Goal: Task Accomplishment & Management: Complete application form

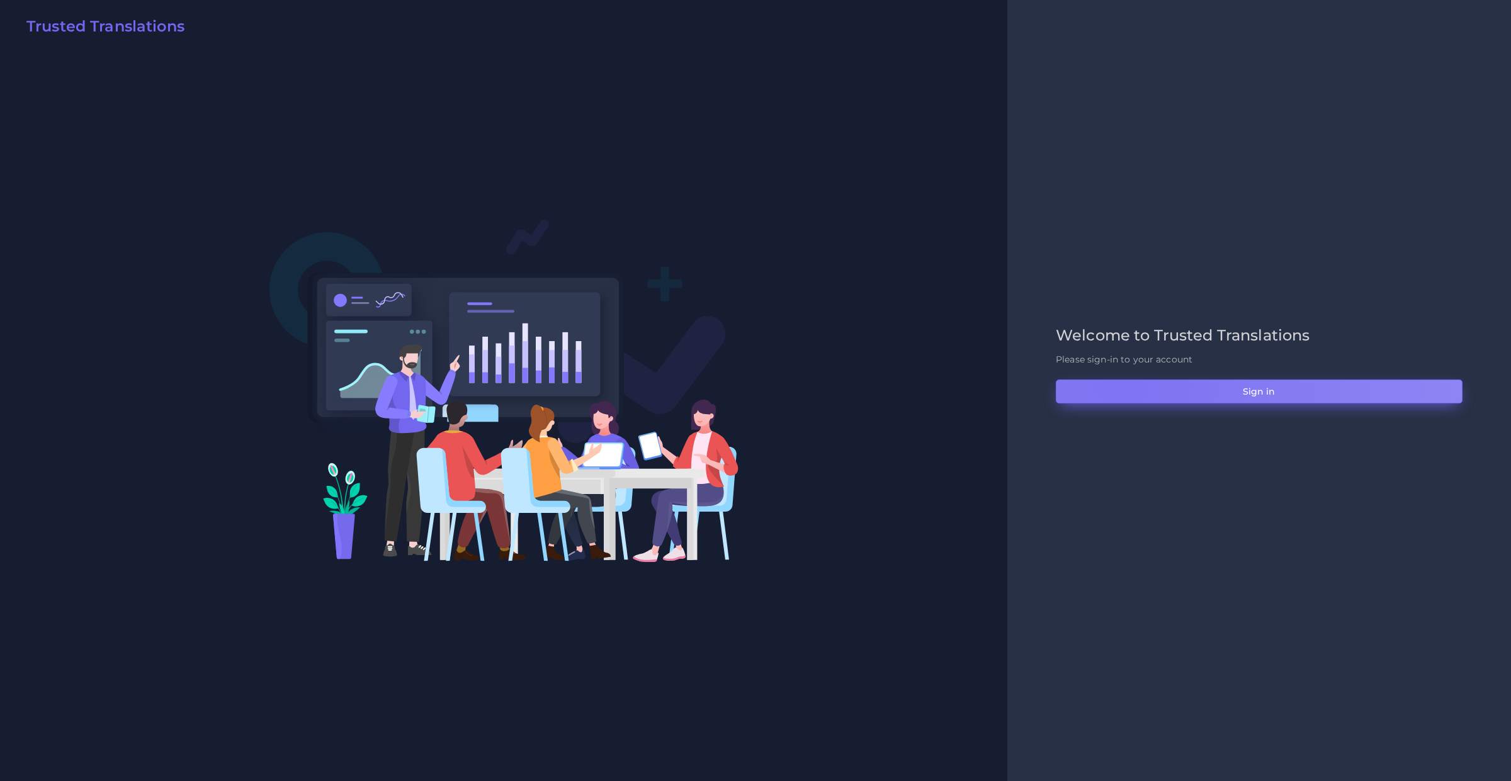
click at [1121, 381] on button "Sign in" at bounding box center [1259, 392] width 407 height 24
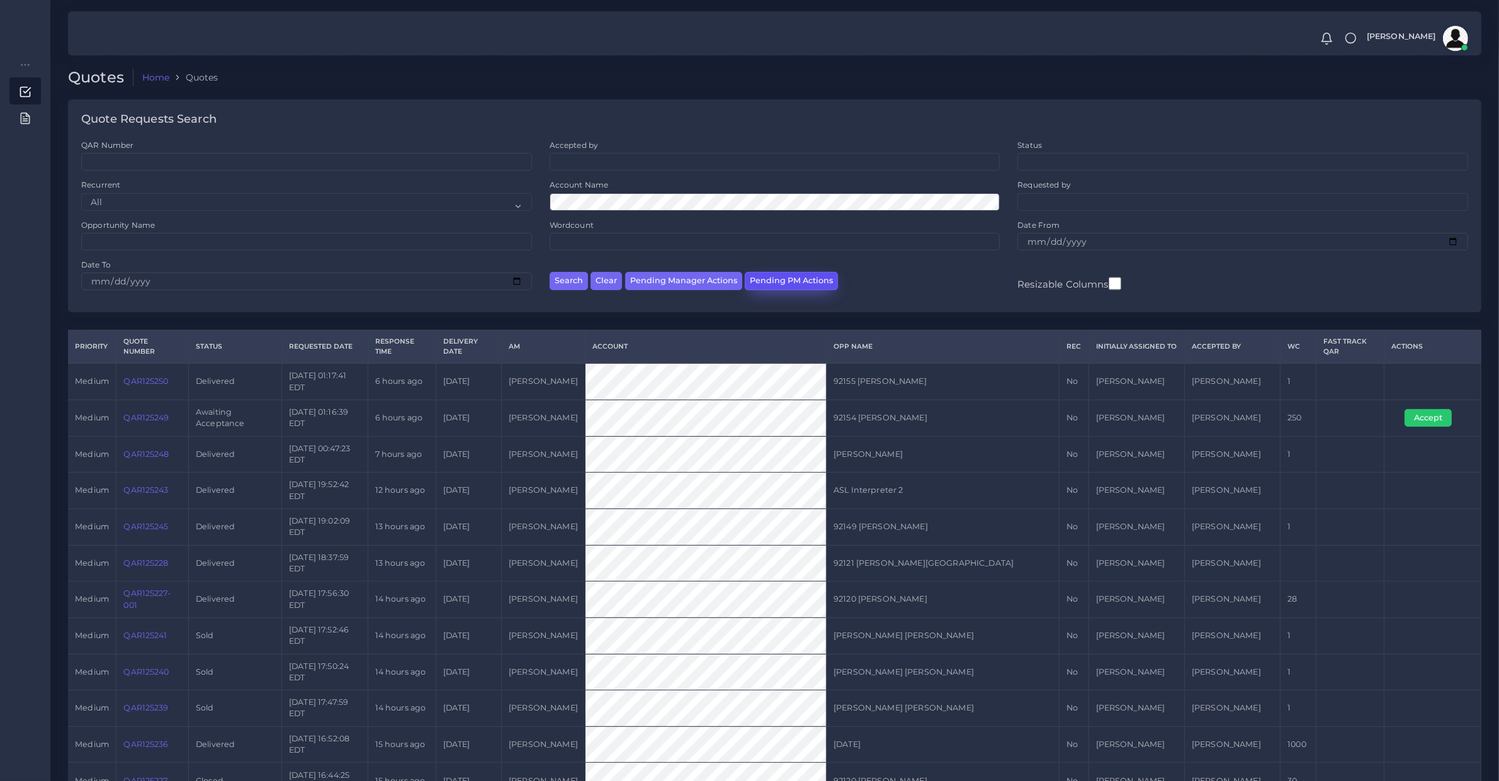
click at [771, 273] on button "Pending PM Actions" at bounding box center [791, 281] width 93 height 18
select select "awaiting_acceptance"
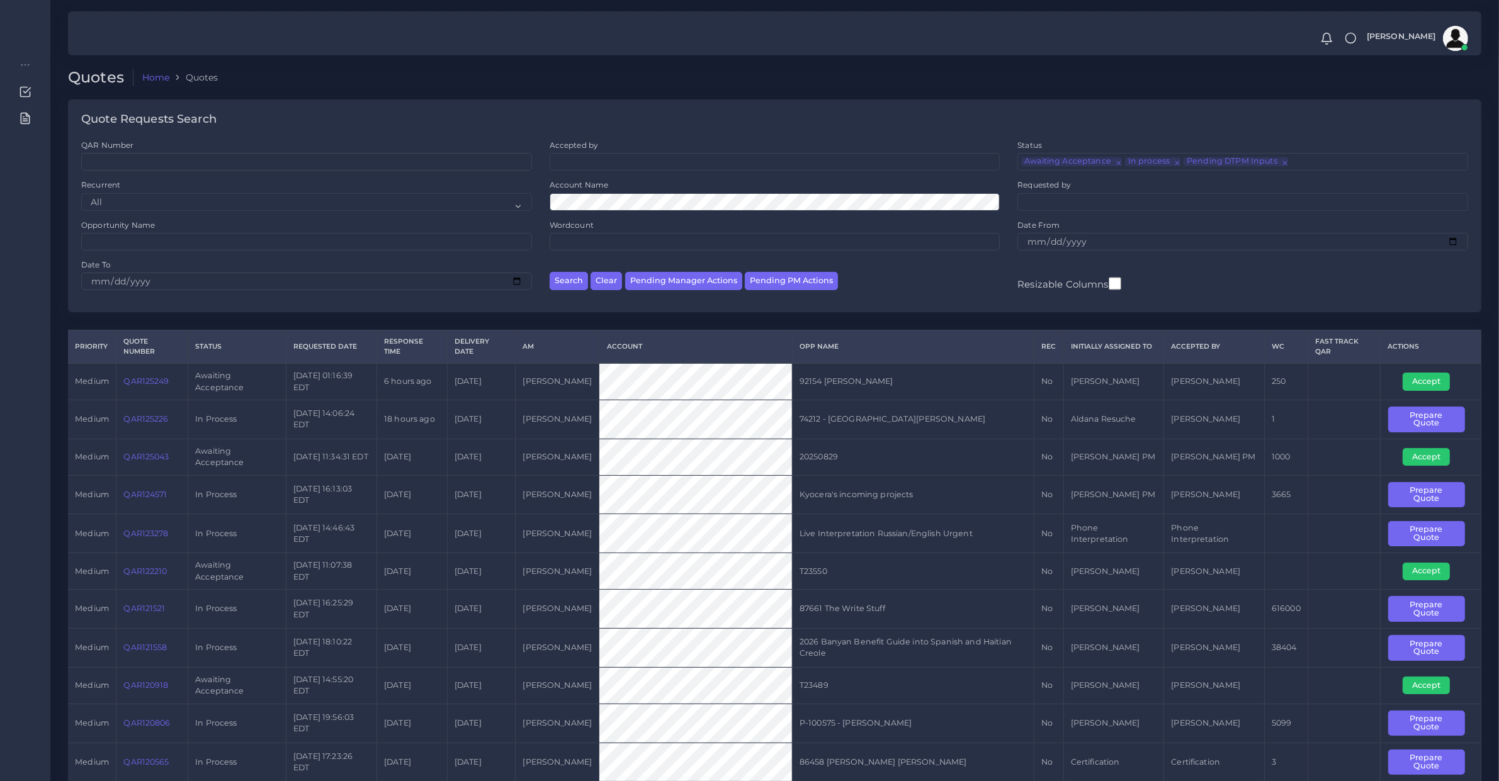
click at [870, 670] on td "T23489" at bounding box center [913, 685] width 242 height 37
click at [1433, 502] on button "Prepare Quote" at bounding box center [1426, 495] width 77 height 26
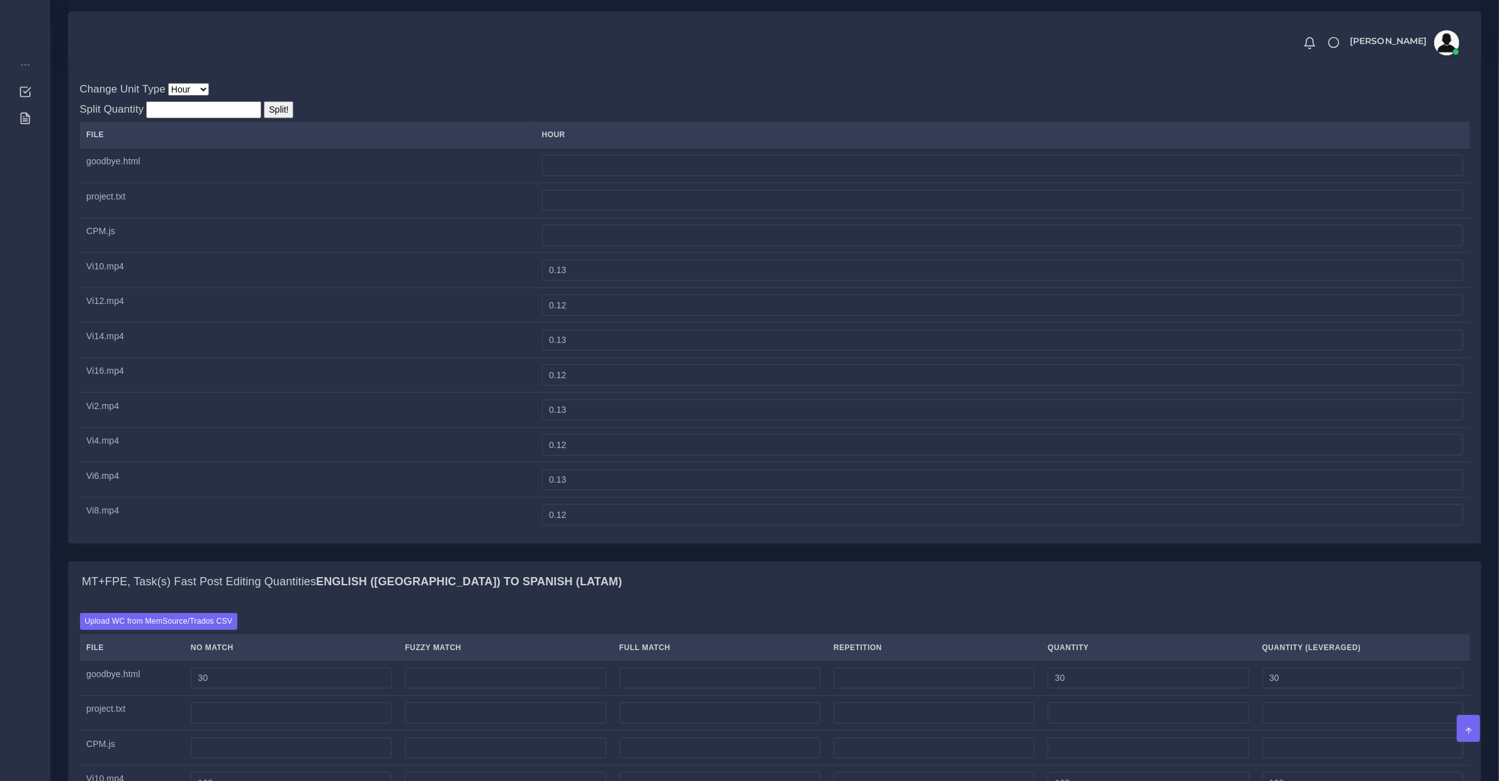
scroll to position [1311, 0]
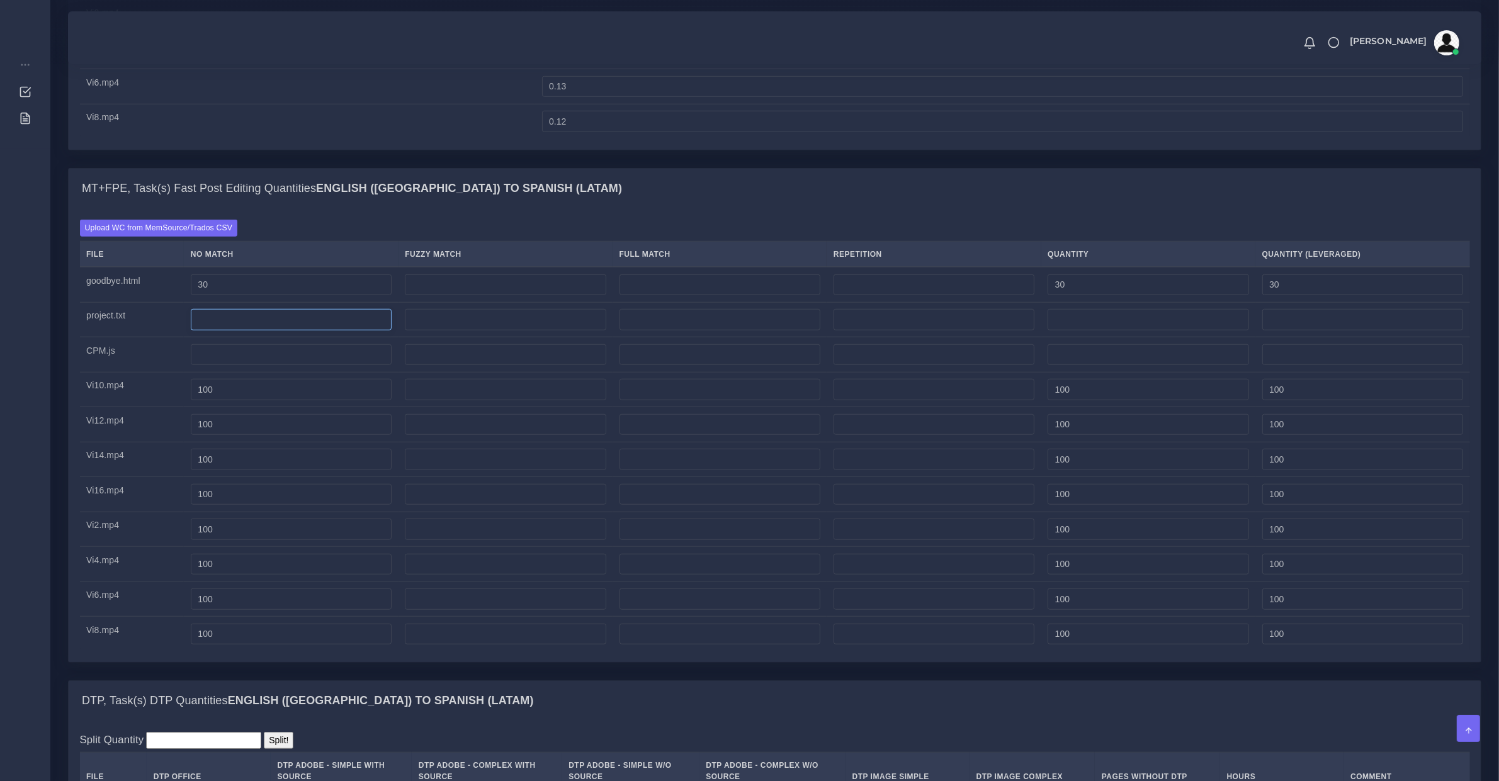
click at [272, 331] on input "number" at bounding box center [291, 319] width 201 height 21
type input "0"
click at [275, 356] on td at bounding box center [291, 354] width 214 height 35
click at [287, 366] on input "number" at bounding box center [291, 354] width 201 height 21
type input "2700"
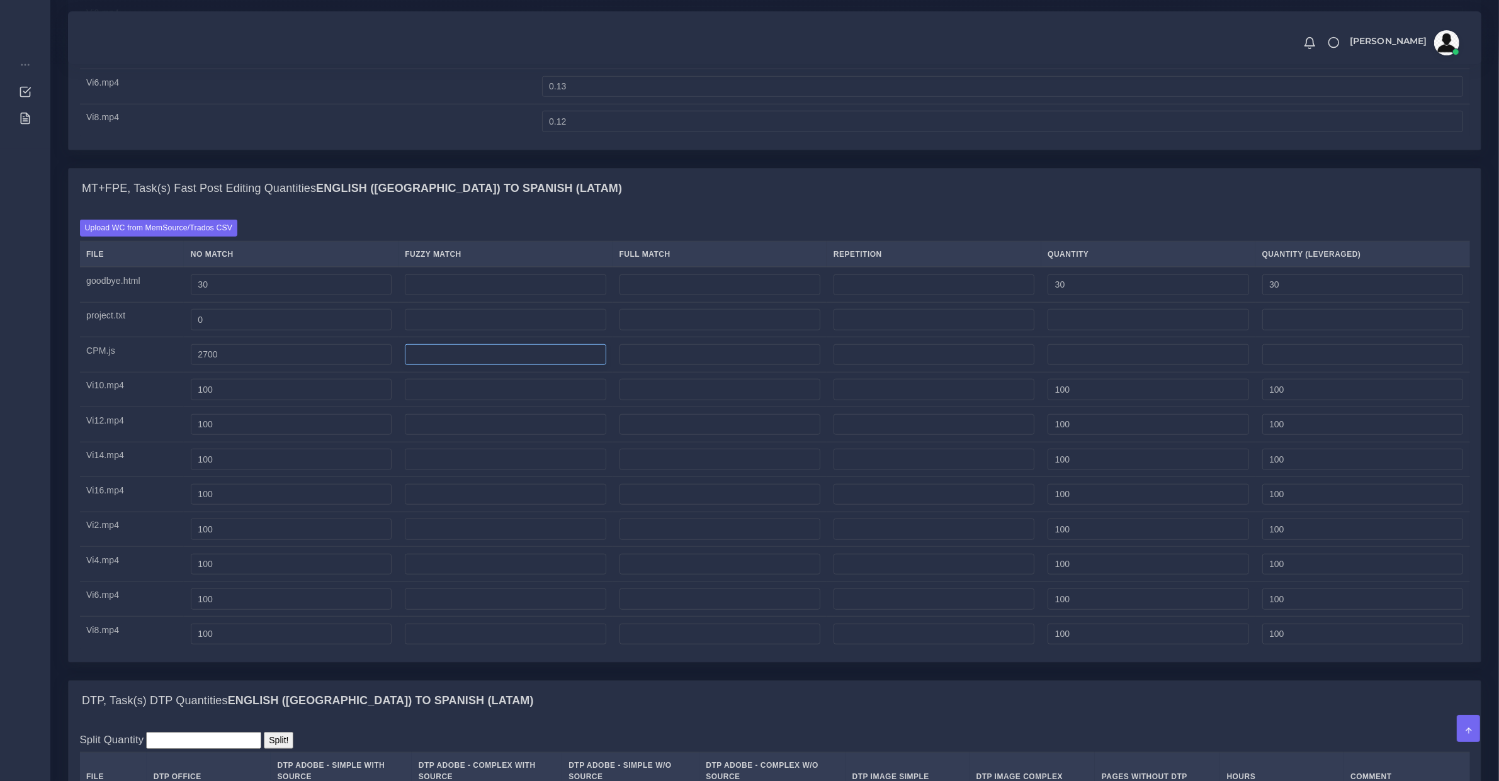
type input "2700"
type input "0"
type input "1300"
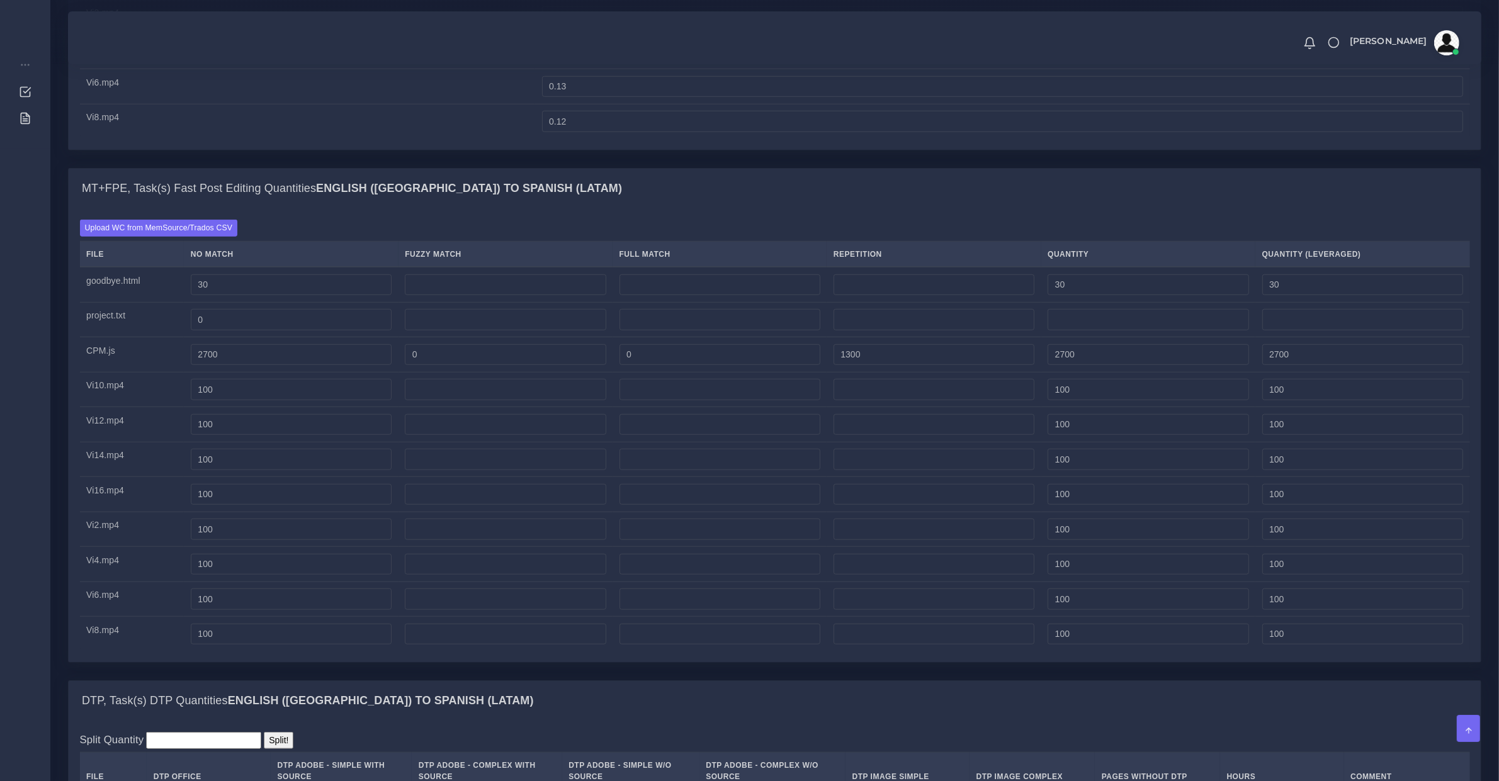
type input "4000"
type input "3025"
click at [300, 337] on td "0" at bounding box center [291, 319] width 214 height 35
drag, startPoint x: 288, startPoint y: 341, endPoint x: 114, endPoint y: 310, distance: 176.5
click at [123, 320] on tr "project.txt 0" at bounding box center [775, 319] width 1390 height 35
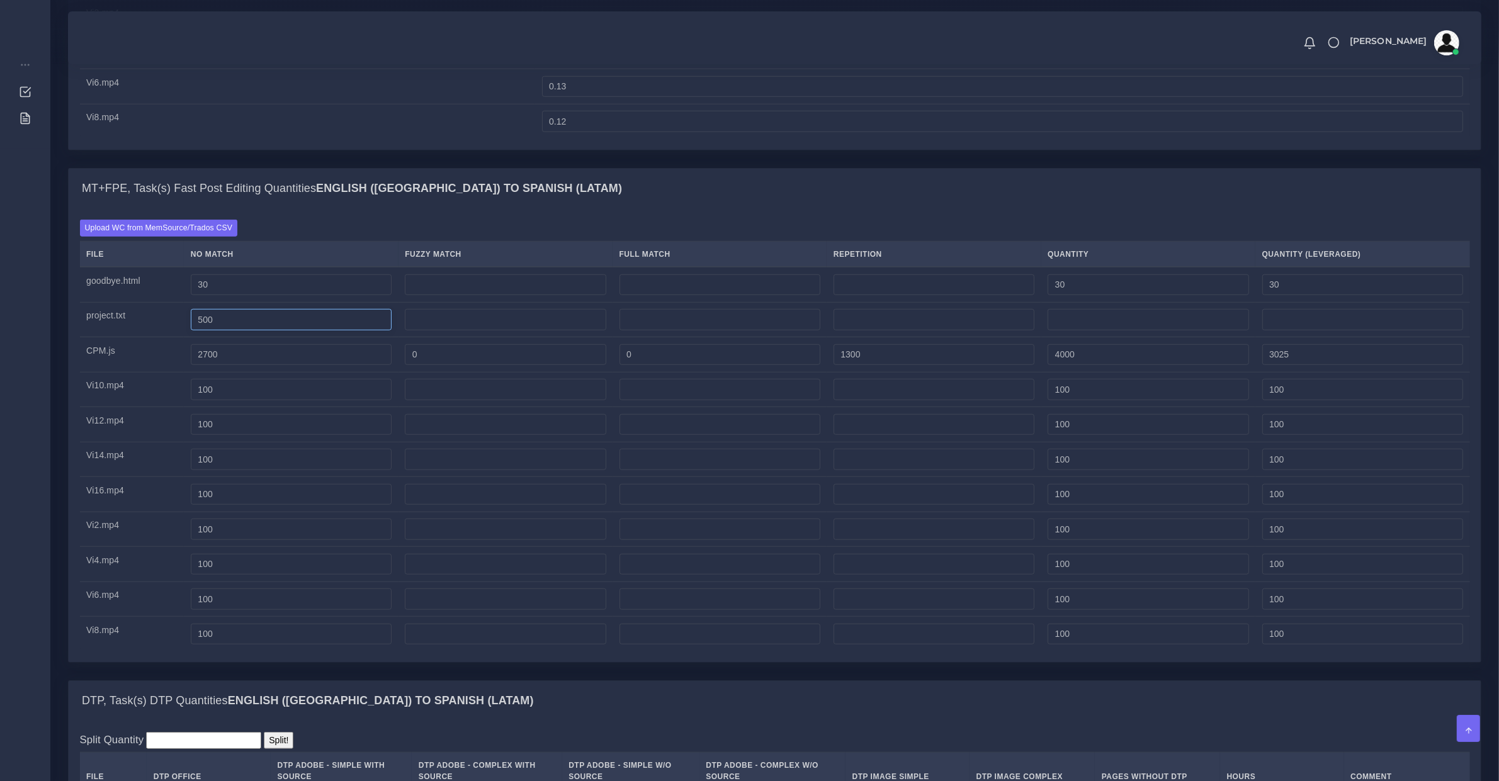
type input "500"
type input "0"
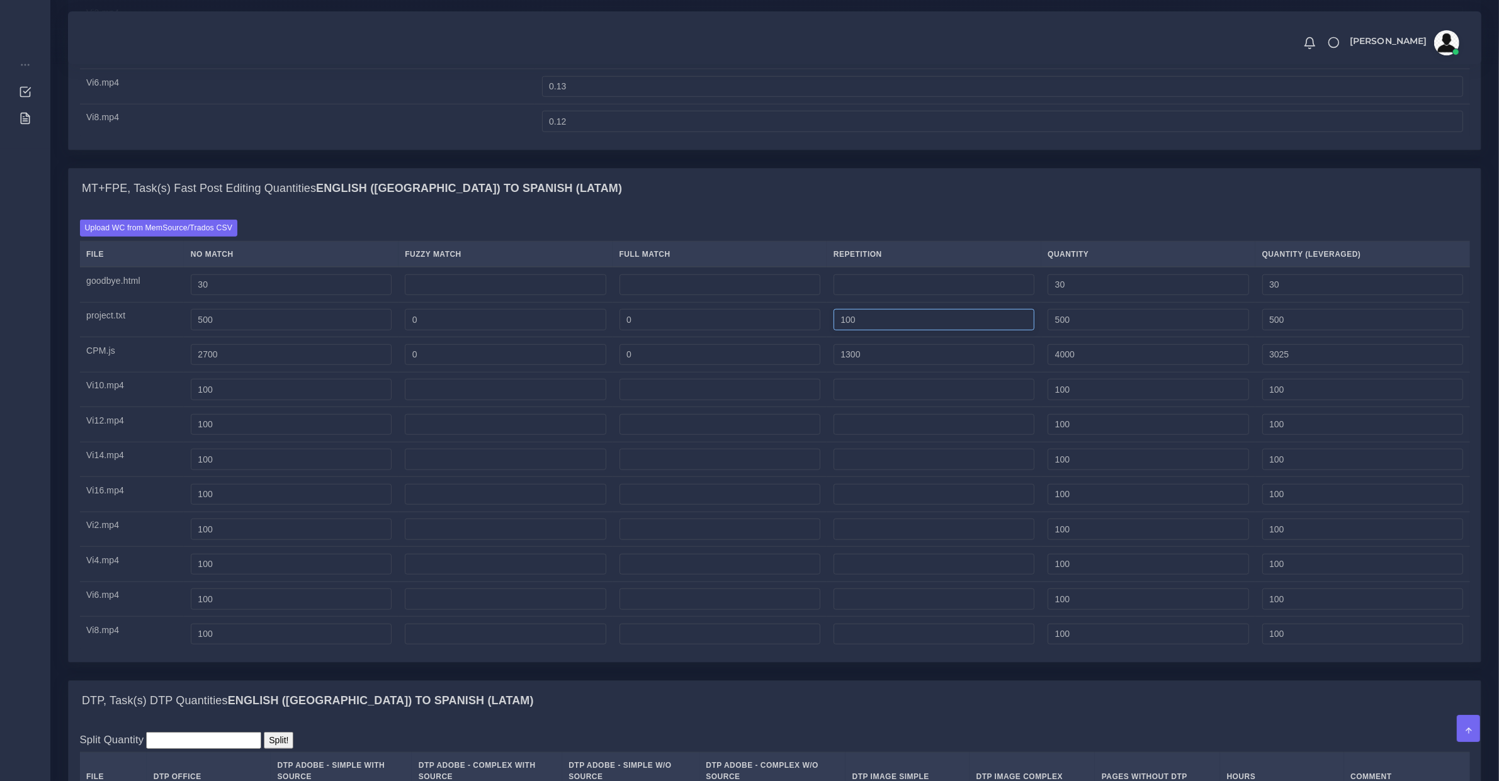
type input "100"
type input "600"
type input "525"
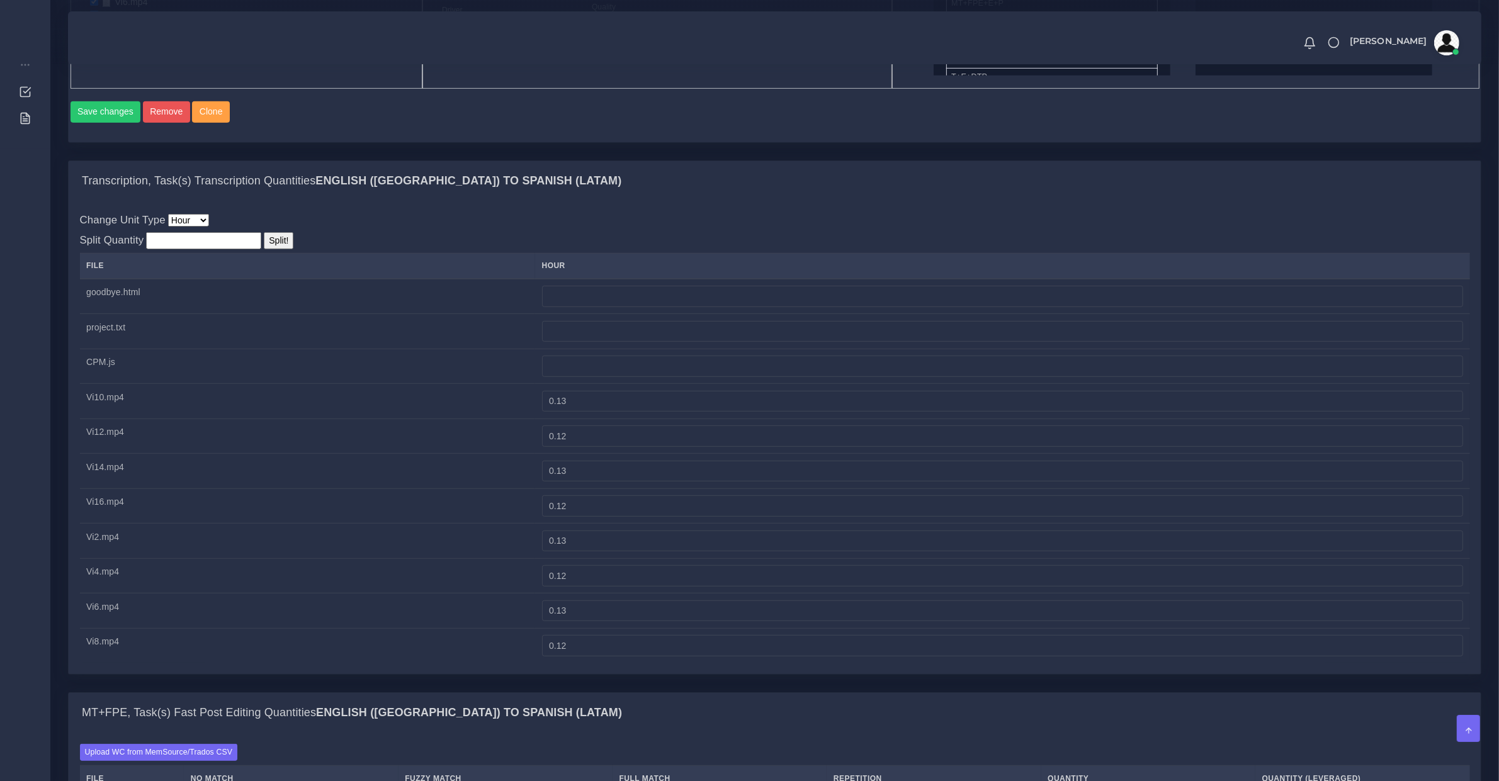
scroll to position [918, 0]
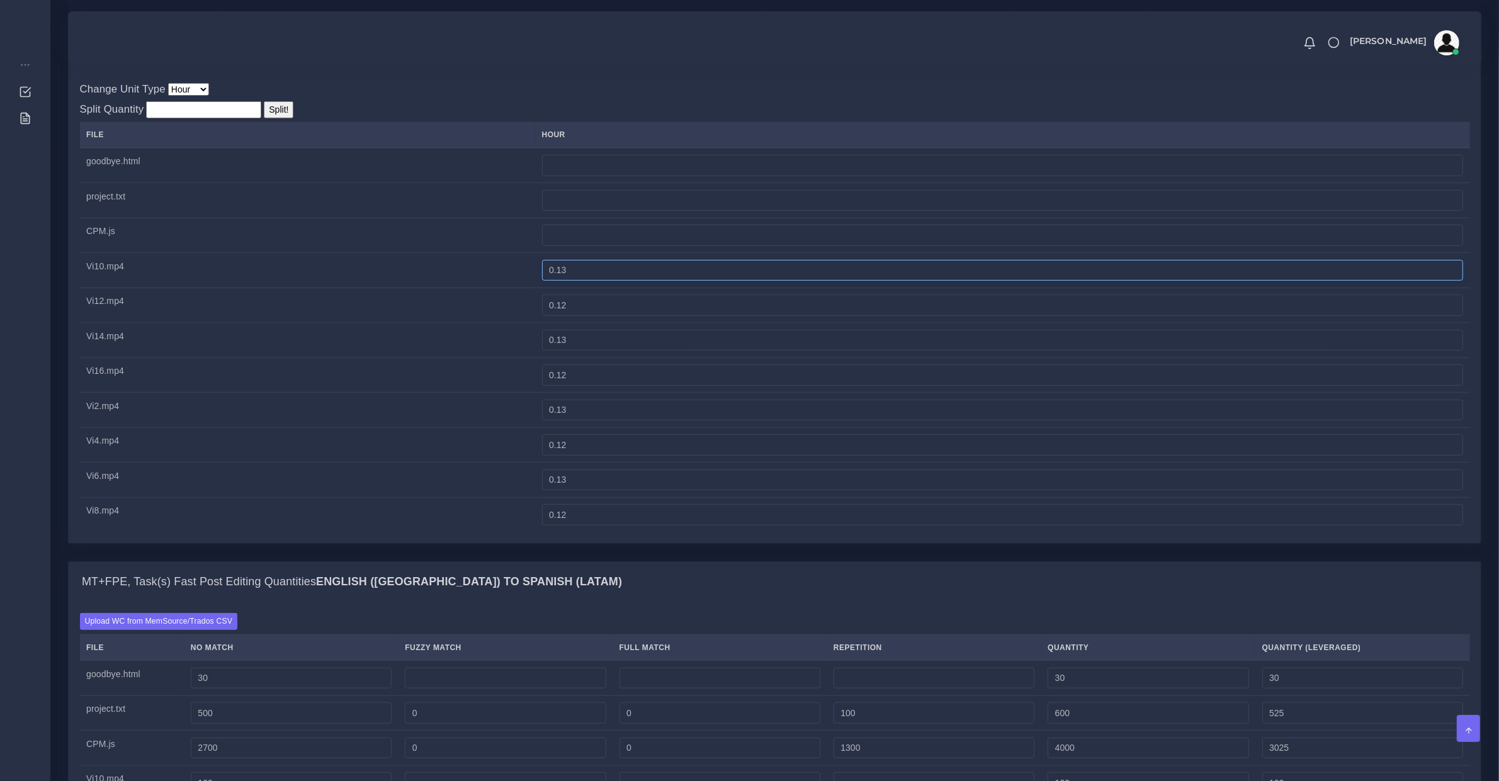
drag, startPoint x: 316, startPoint y: 266, endPoint x: 303, endPoint y: 261, distance: 13.3
click at [310, 263] on tbody "goodbye.html project.txt" at bounding box center [775, 340] width 1390 height 385
type input "0"
type input "0.25"
click at [702, 316] on input "0.12" at bounding box center [1002, 305] width 921 height 21
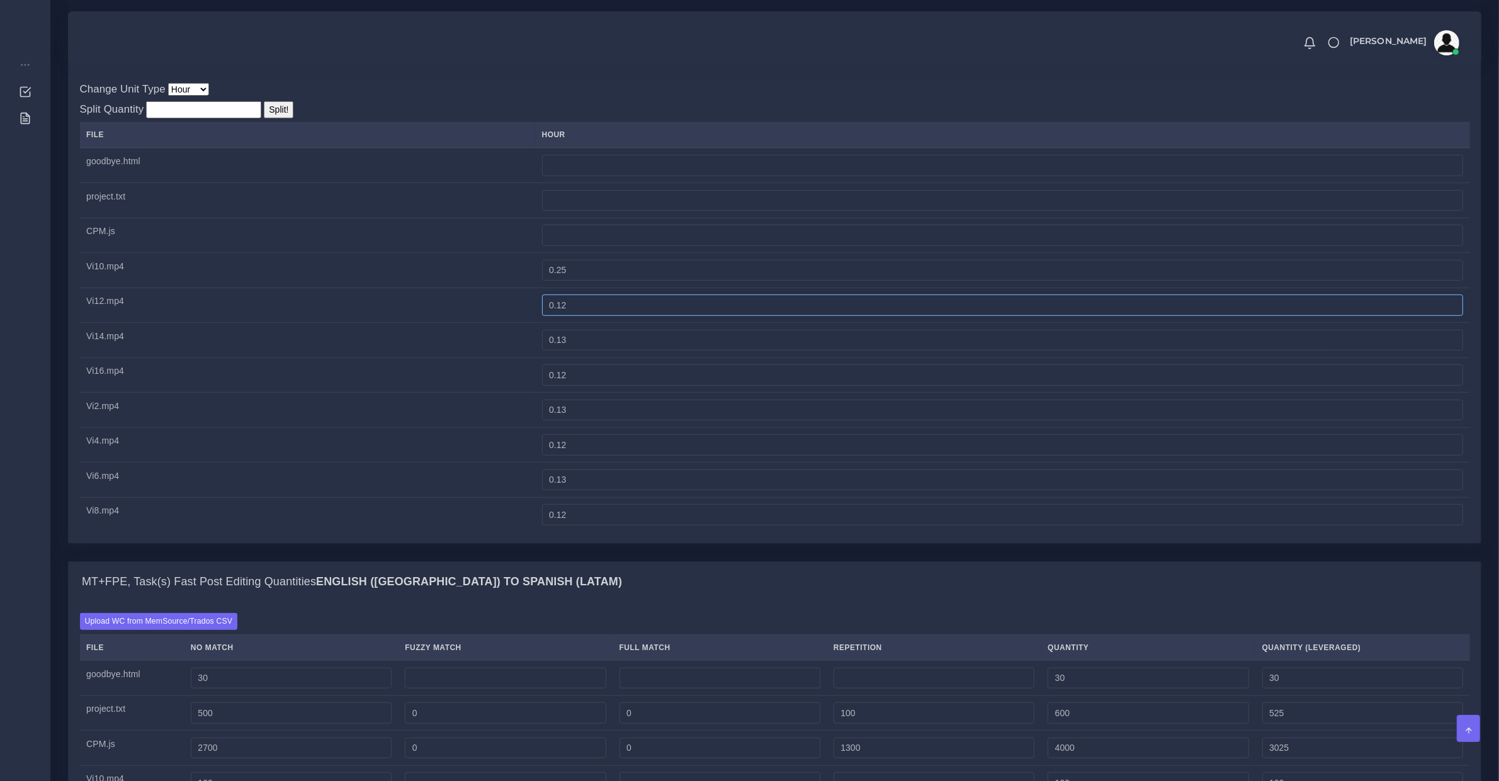
paste input "25"
type input "0.25"
click at [687, 344] on input "0.13" at bounding box center [1002, 340] width 921 height 21
paste input "25"
type input "0.25"
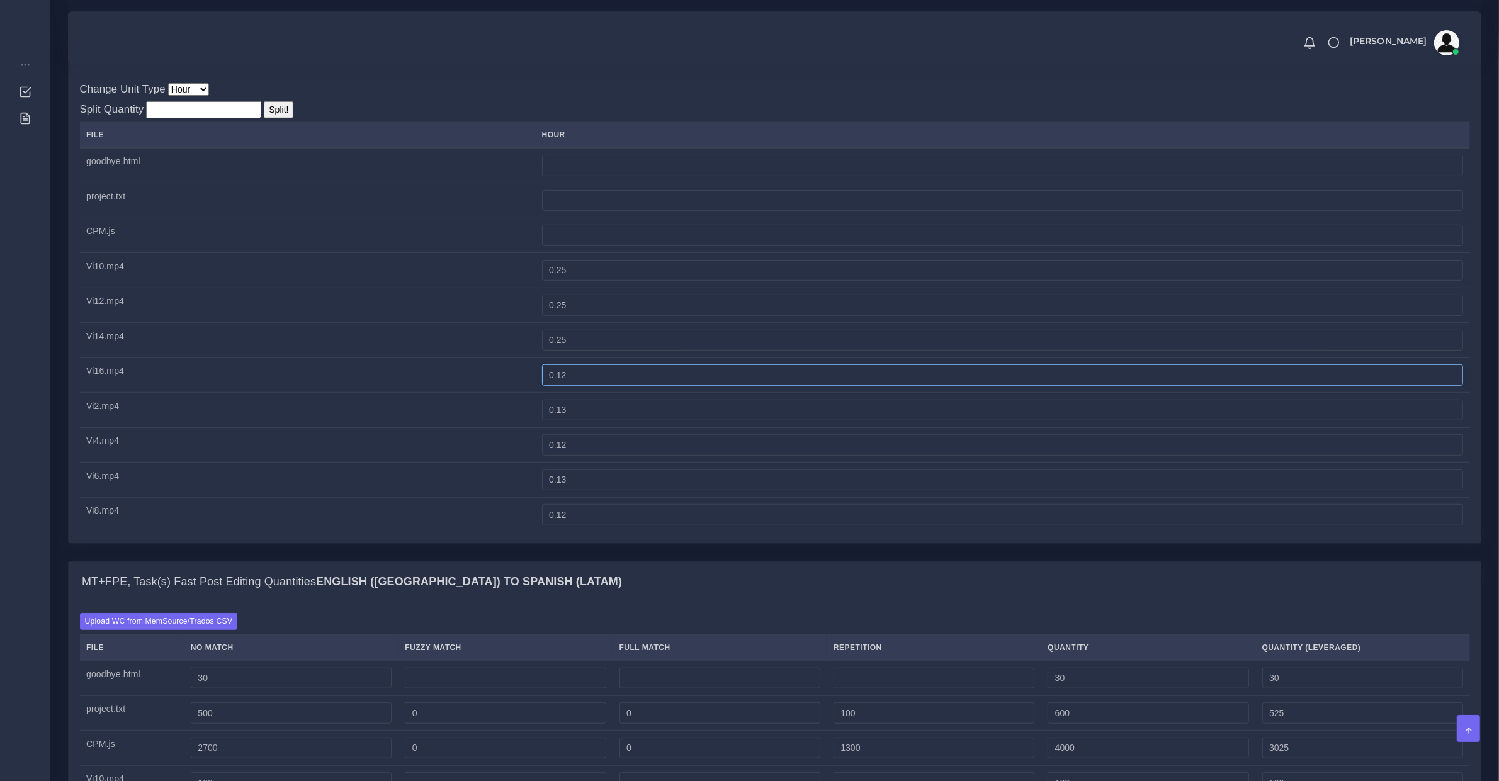
drag, startPoint x: 701, startPoint y: 381, endPoint x: 707, endPoint y: 388, distance: 9.4
click at [704, 383] on input "0.12" at bounding box center [1002, 375] width 921 height 21
paste input "25"
type input "0.25"
click at [697, 421] on input "0.13" at bounding box center [1002, 410] width 921 height 21
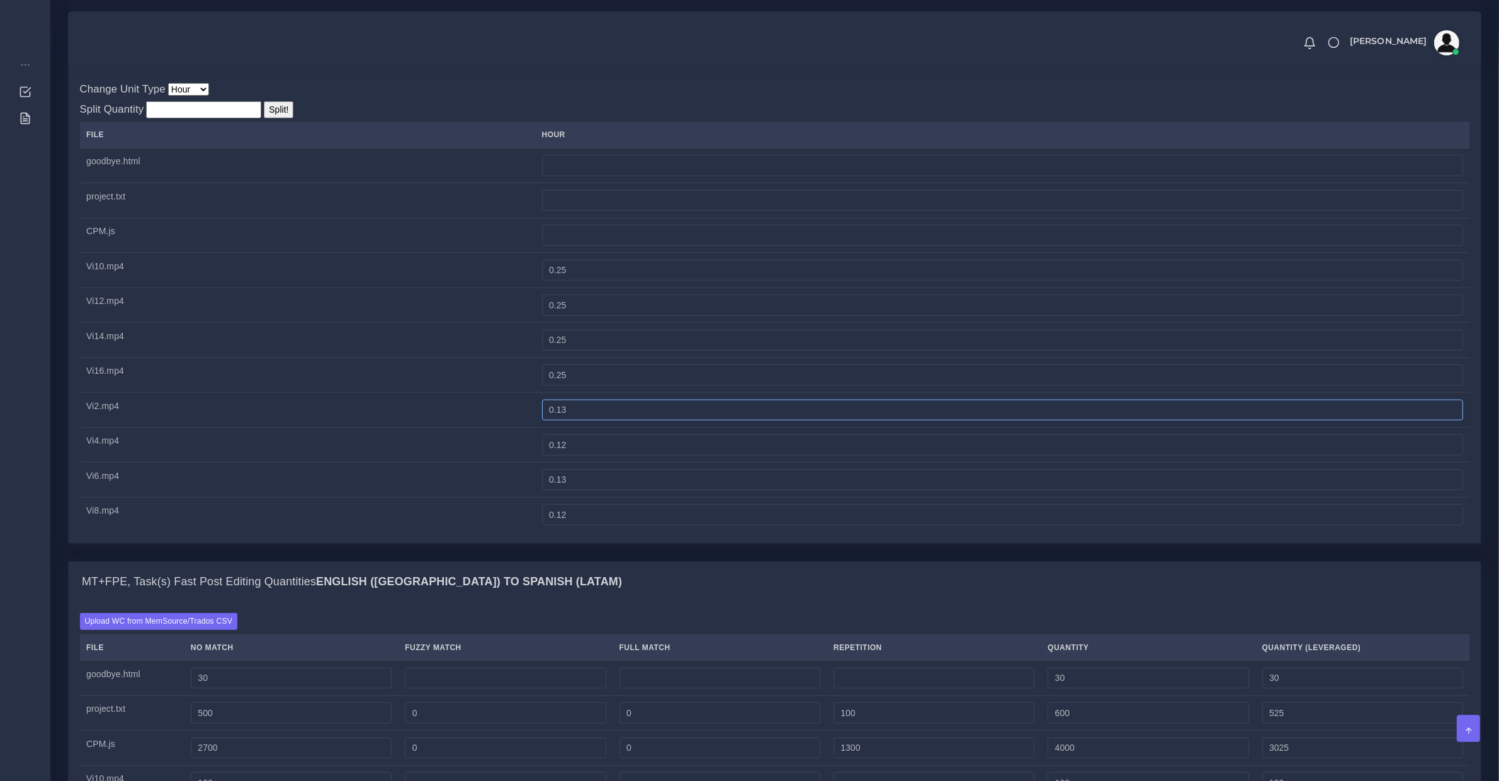
paste input "25"
type input "0.25"
click at [703, 456] on input "0.12" at bounding box center [1002, 444] width 921 height 21
paste input "25"
type input "0.25"
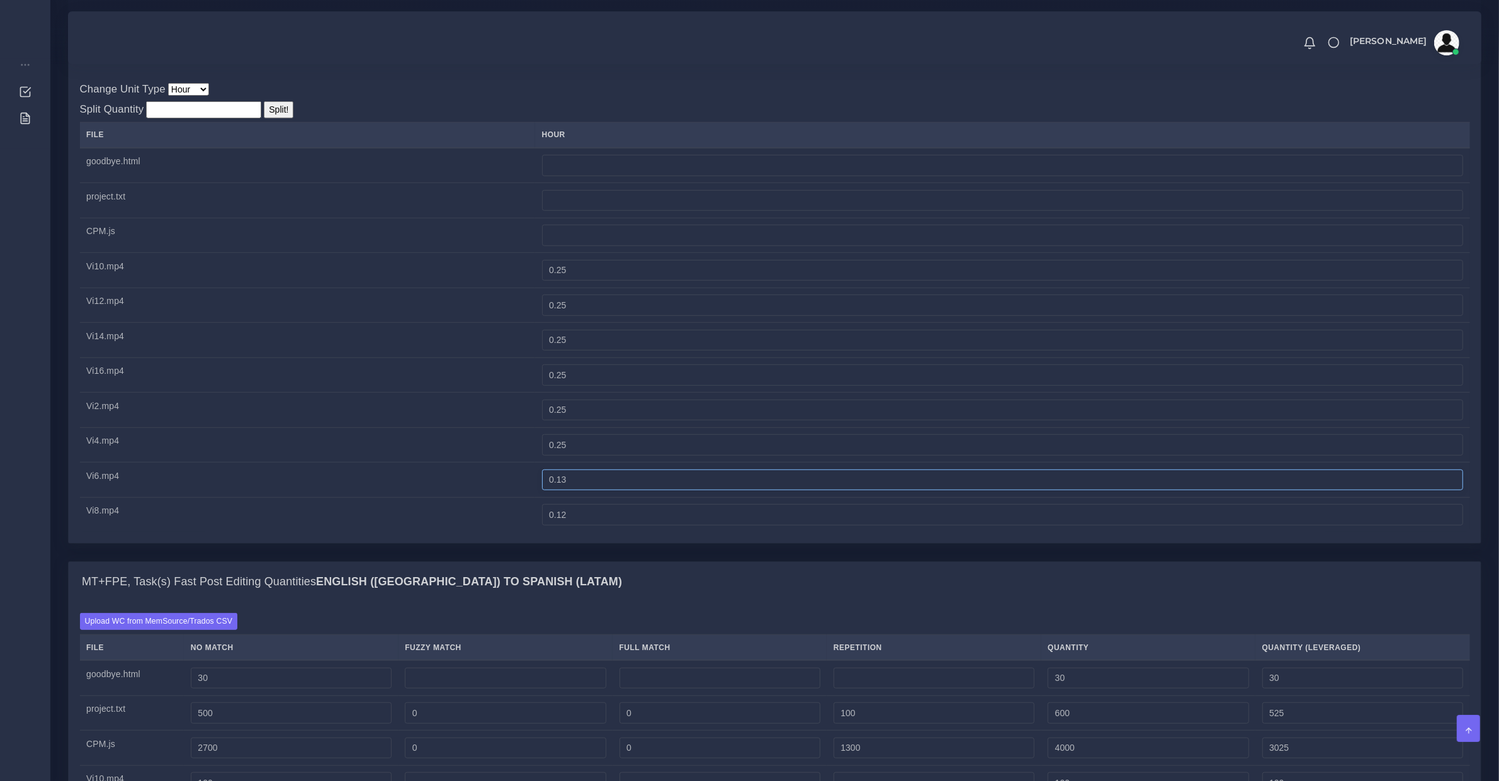
click at [693, 491] on input "0.13" at bounding box center [1002, 480] width 921 height 21
paste input "25"
type input "0.25"
click at [693, 513] on td "0.12" at bounding box center [1002, 514] width 934 height 35
click at [674, 513] on td "0.12" at bounding box center [1002, 514] width 934 height 35
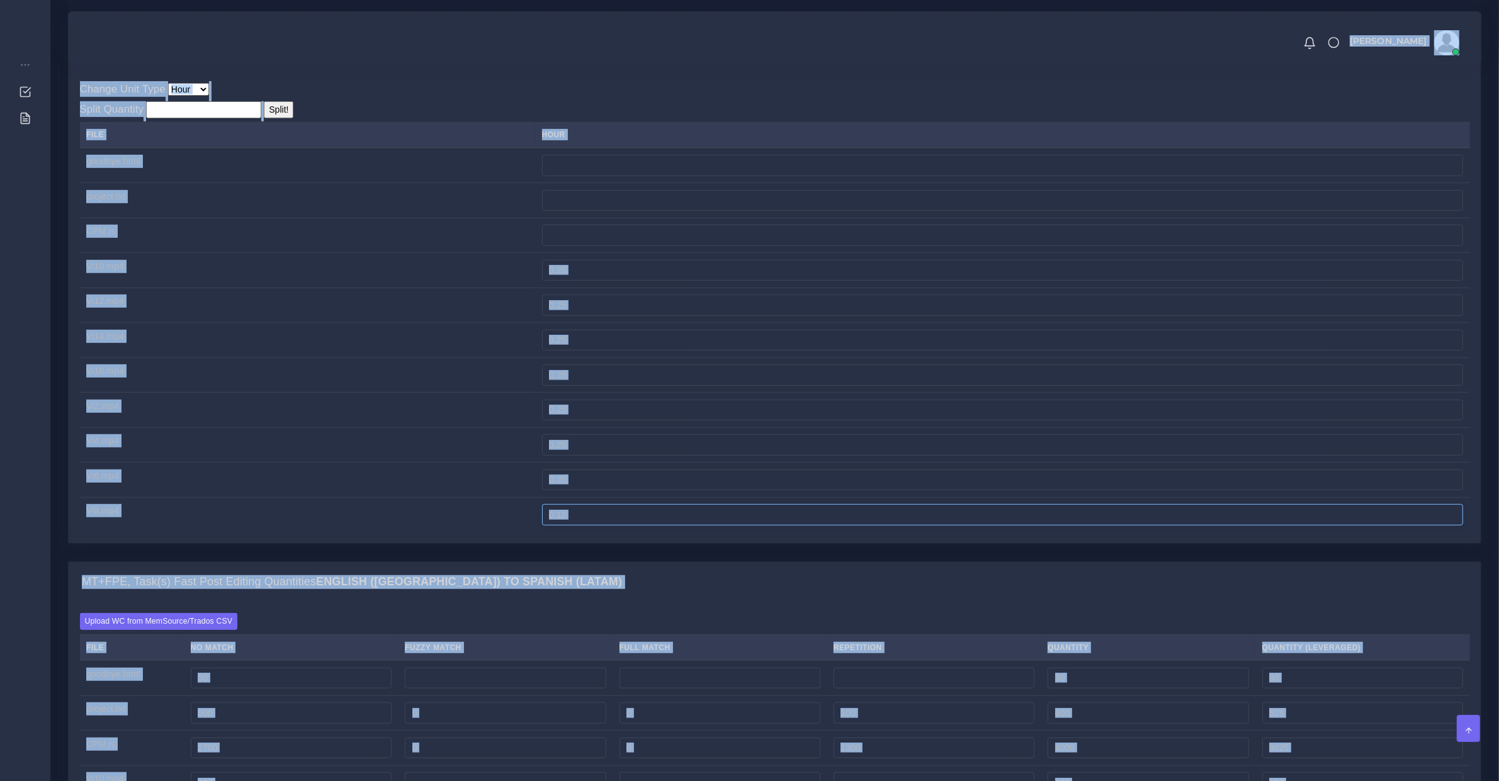
click at [669, 524] on input "0.12" at bounding box center [1002, 514] width 921 height 21
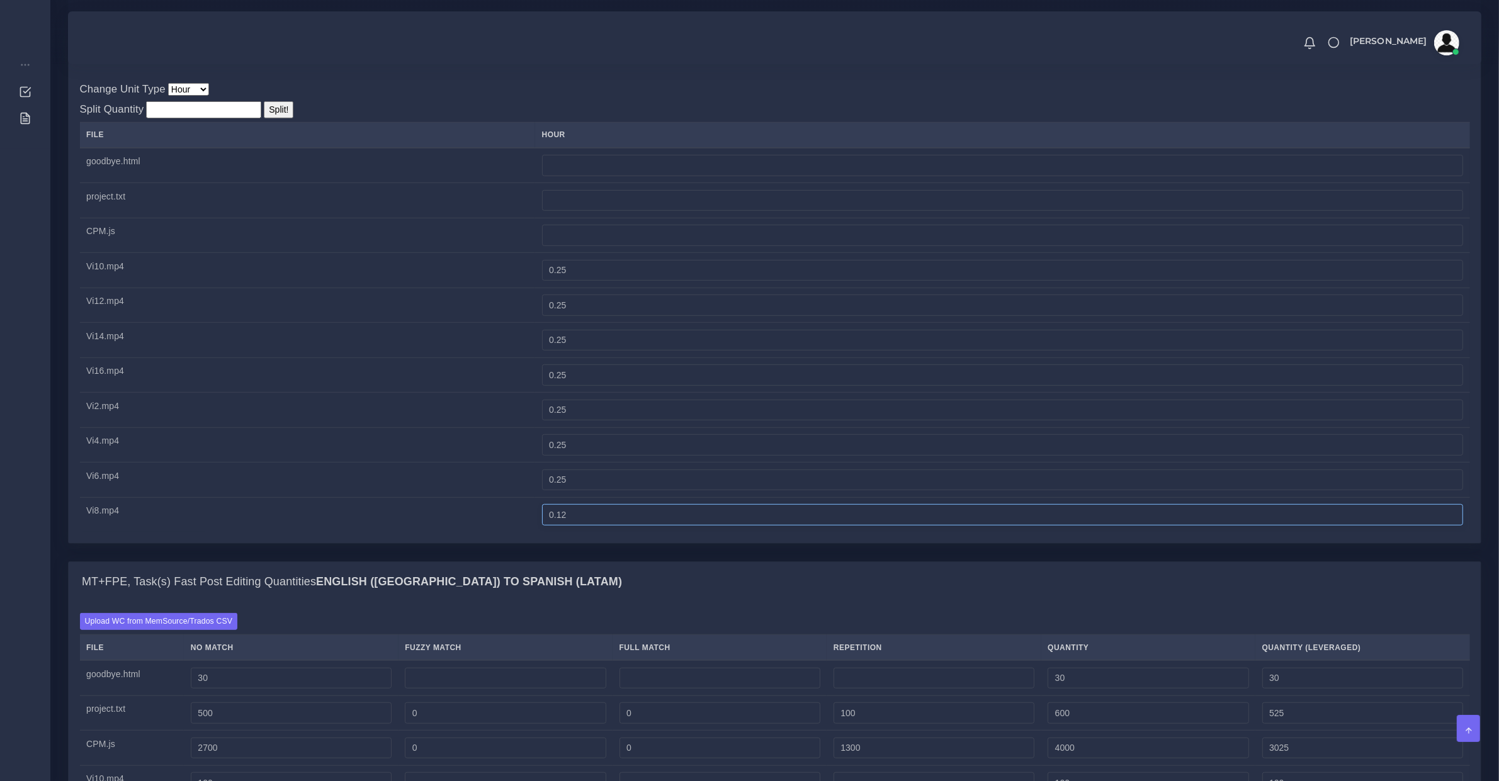
paste input "25"
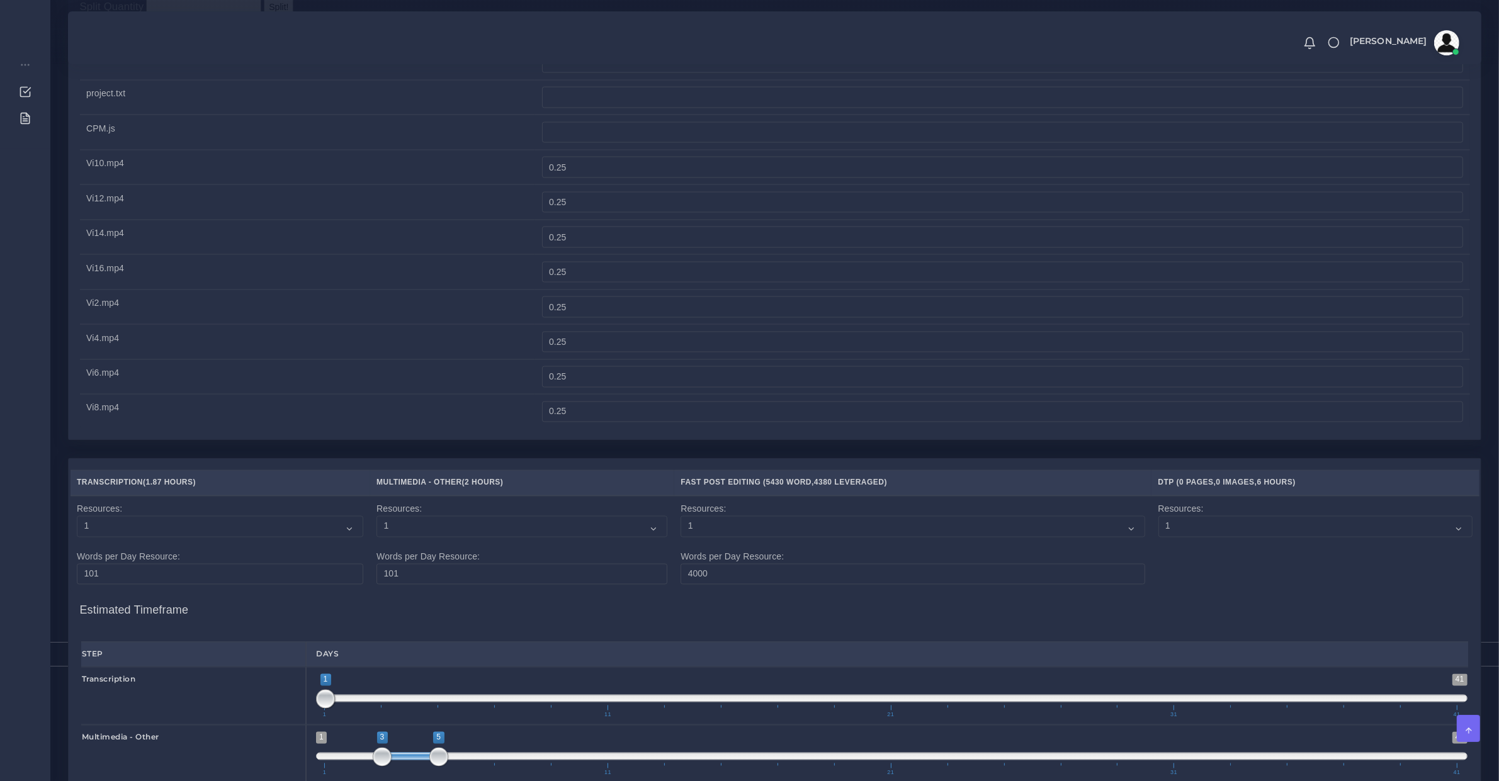
scroll to position [3082, 0]
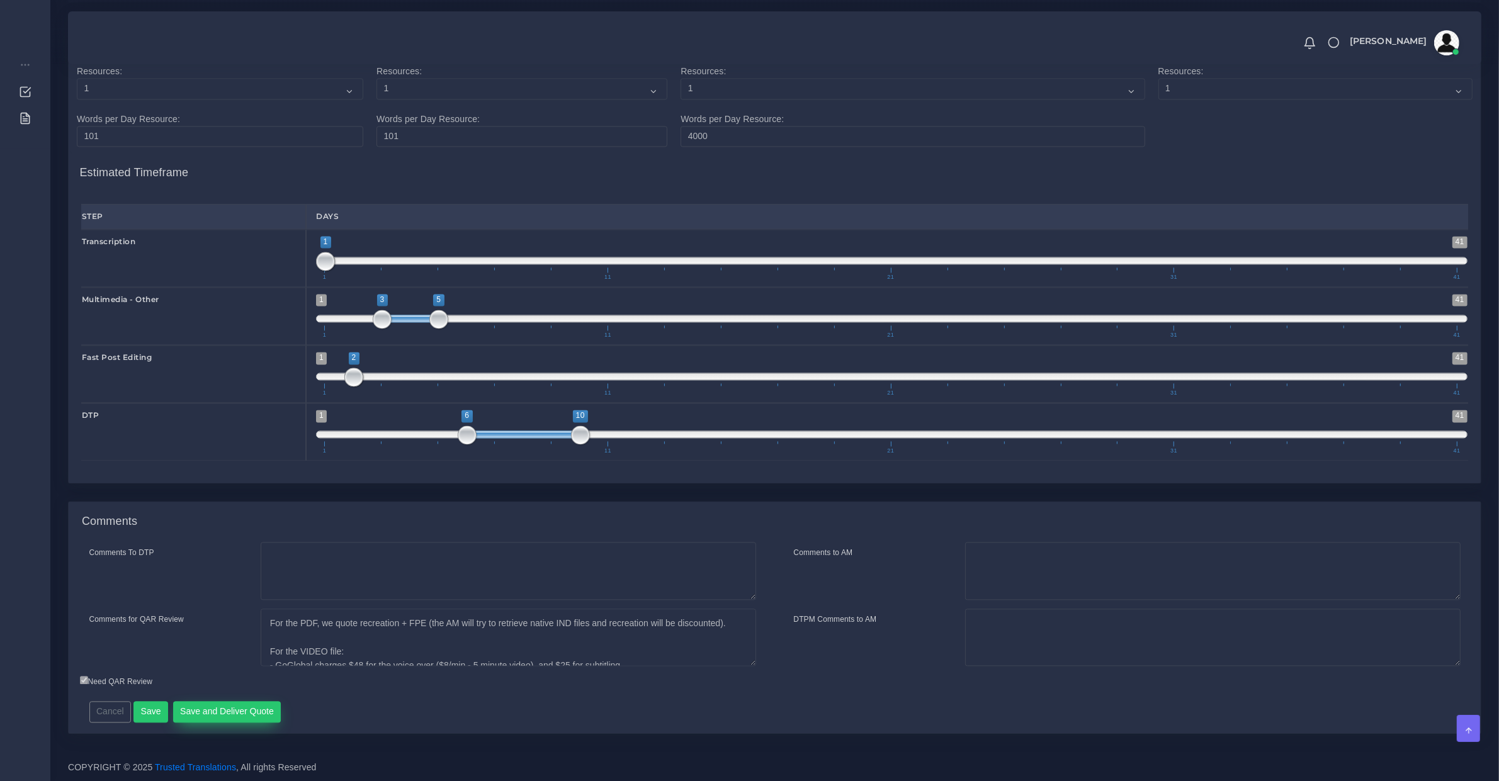
type input "0.25"
click at [224, 713] on button "Save and Deliver Quote" at bounding box center [227, 711] width 108 height 21
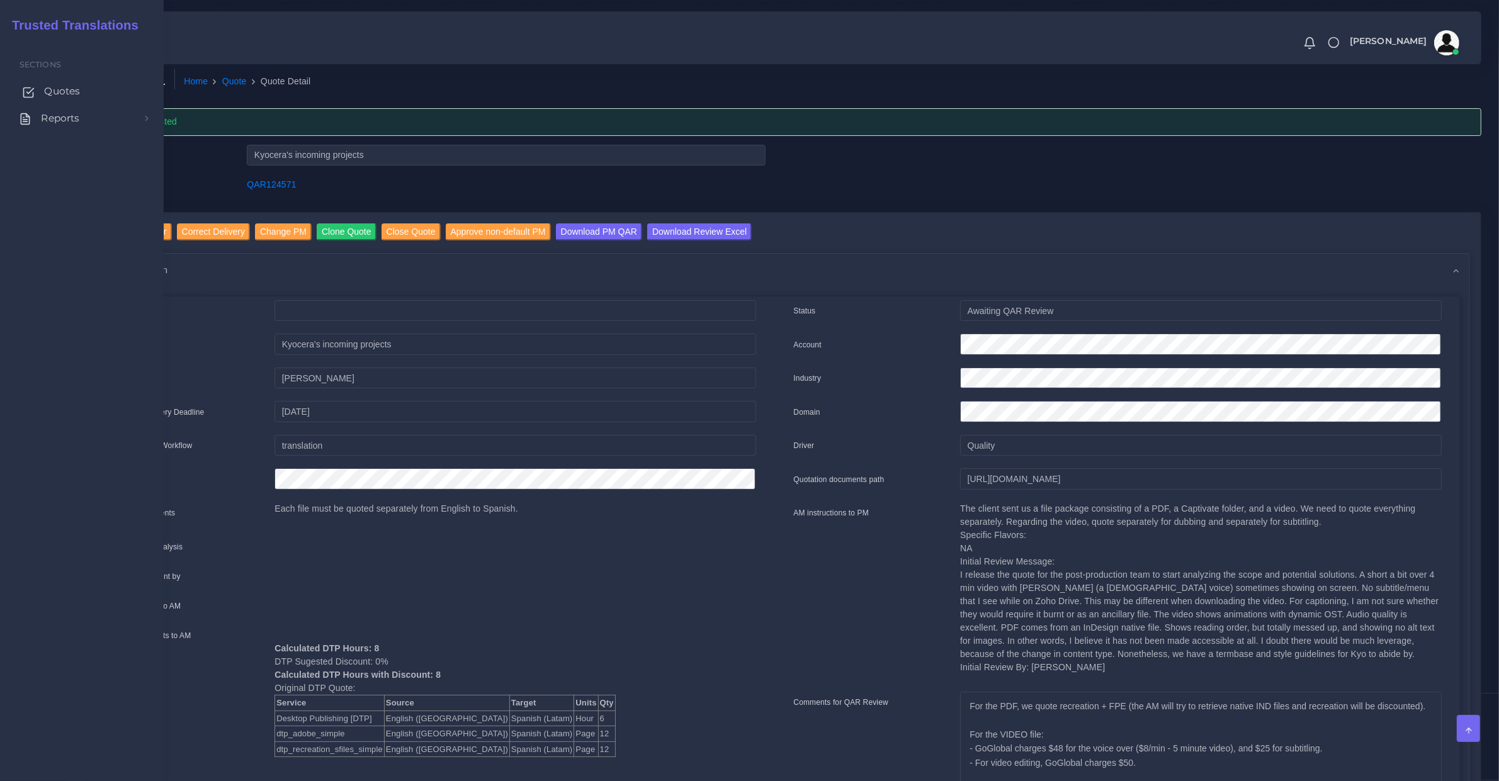
click at [51, 98] on span "Quotes" at bounding box center [62, 91] width 36 height 14
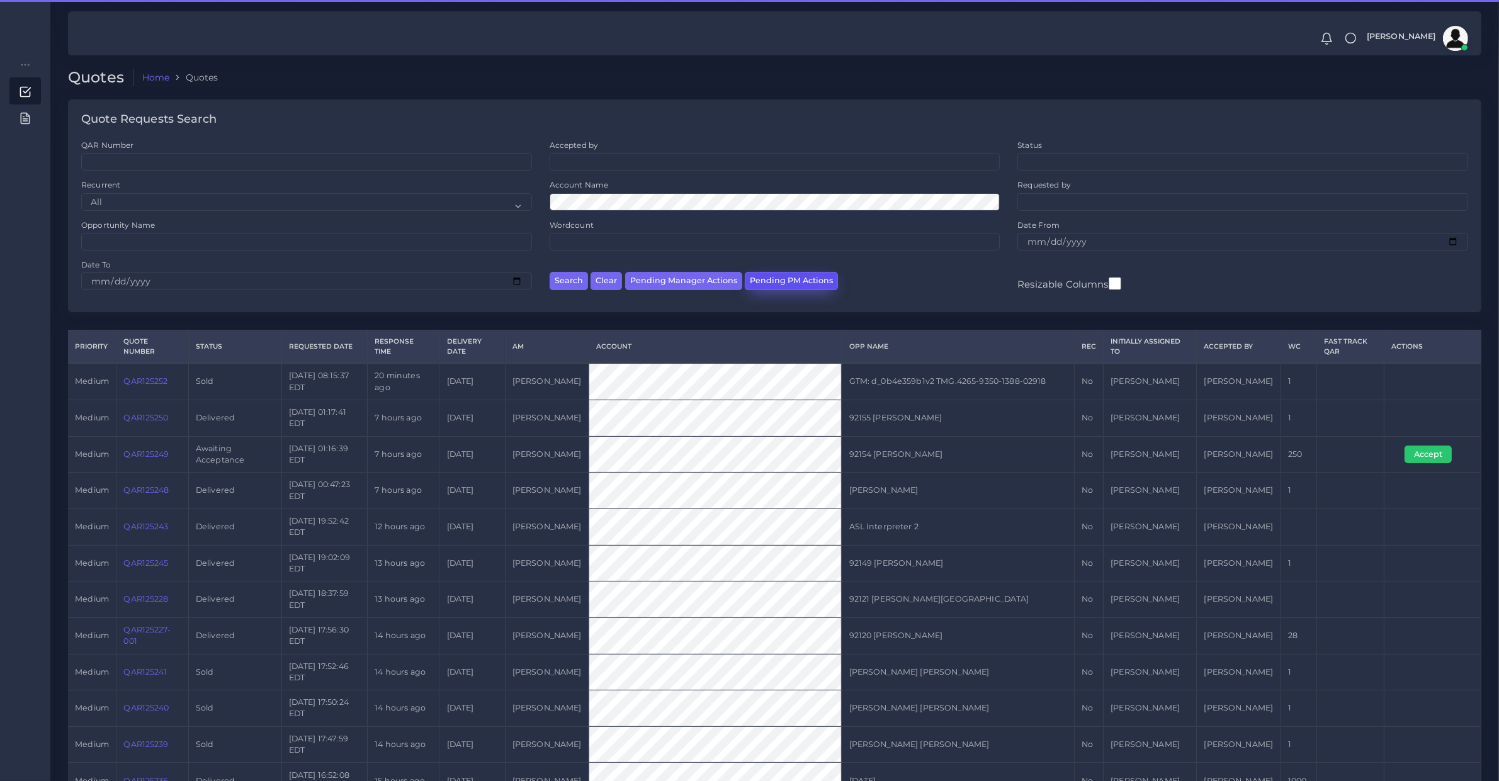
click at [794, 285] on button "Pending PM Actions" at bounding box center [791, 281] width 93 height 18
select select "awaiting_acceptance"
